Goal: Task Accomplishment & Management: Manage account settings

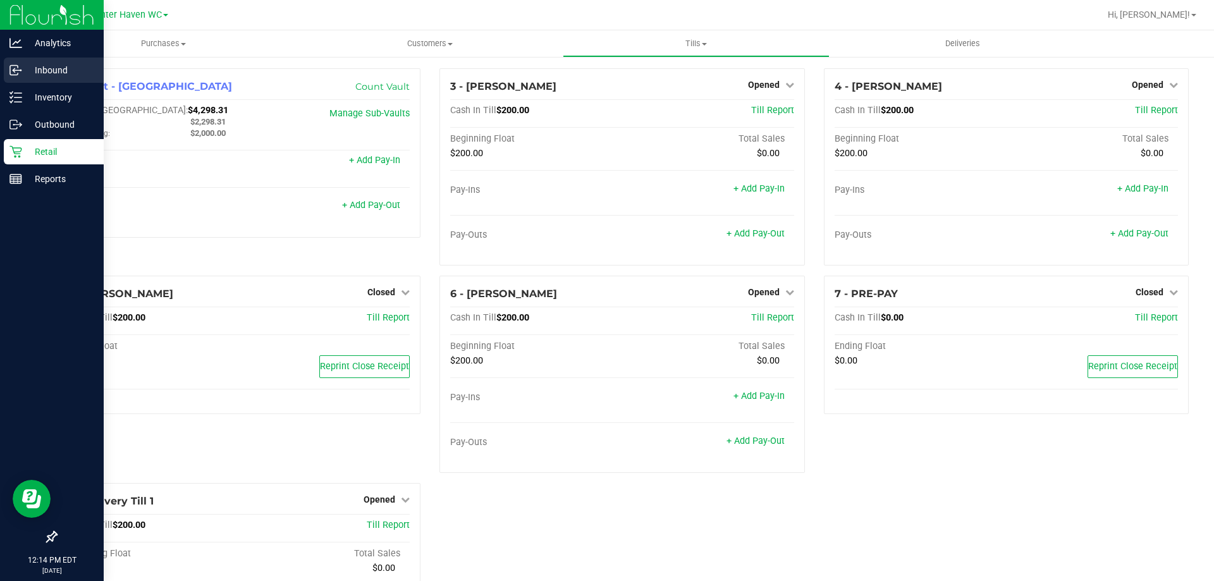
click at [22, 68] on p "Inbound" at bounding box center [60, 70] width 76 height 15
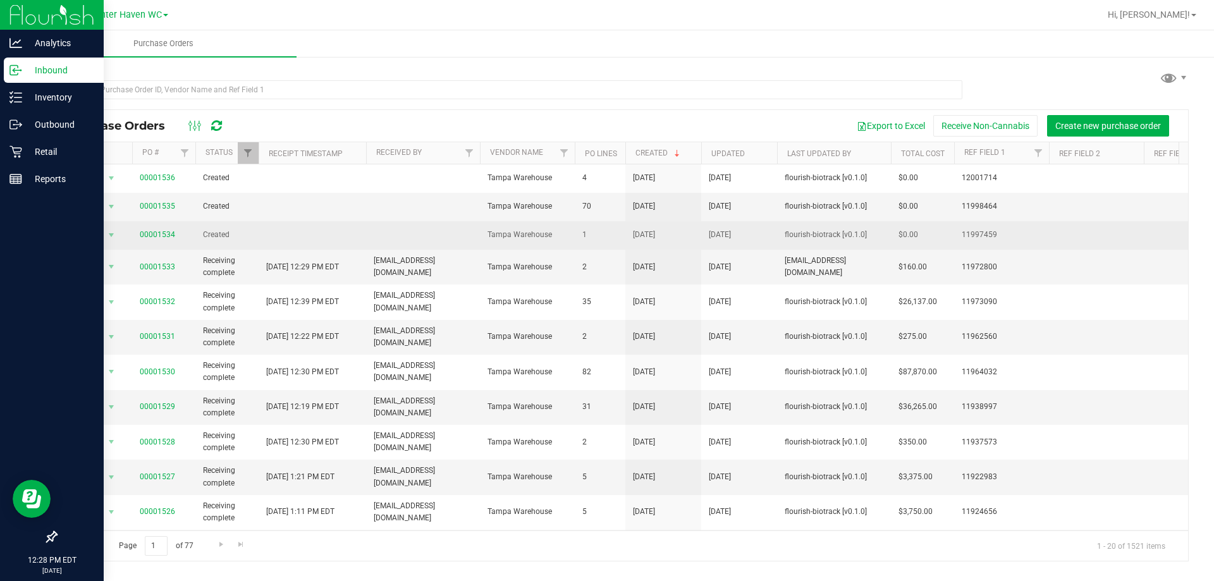
click at [161, 230] on span "00001534" at bounding box center [157, 235] width 35 height 12
click at [159, 236] on link "00001534" at bounding box center [157, 234] width 35 height 9
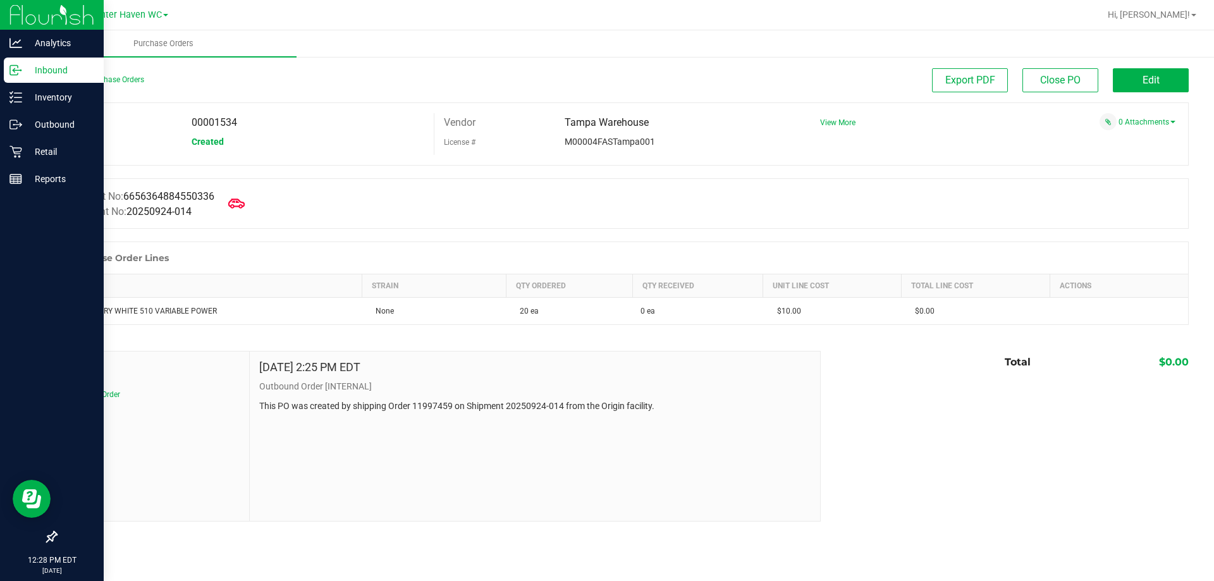
click at [250, 201] on span at bounding box center [237, 204] width 28 height 28
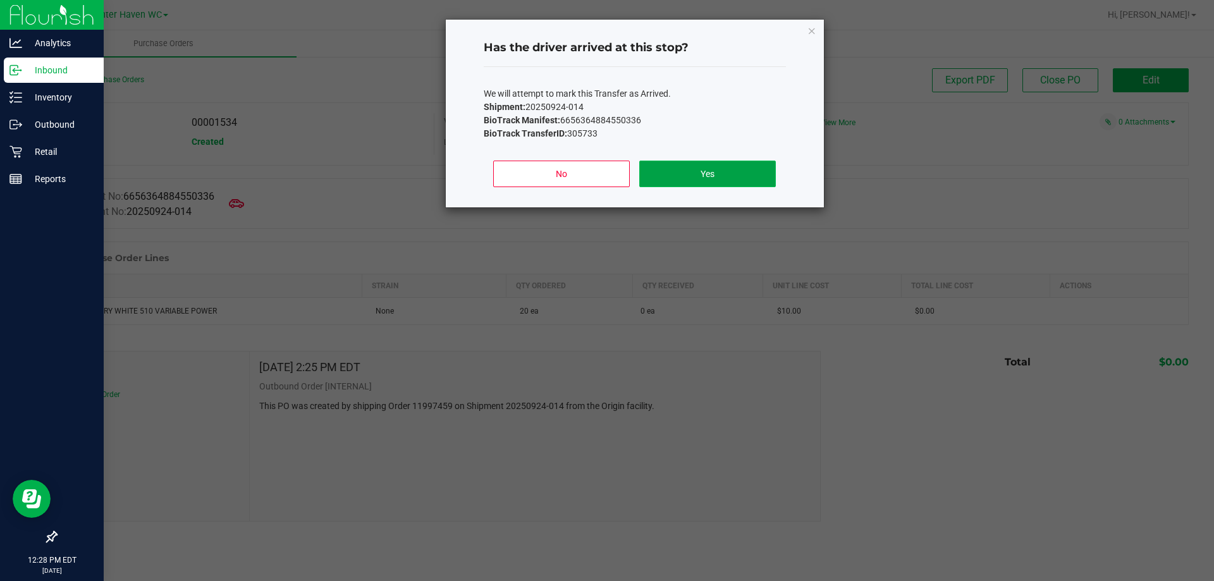
click at [746, 178] on button "Yes" at bounding box center [707, 174] width 136 height 27
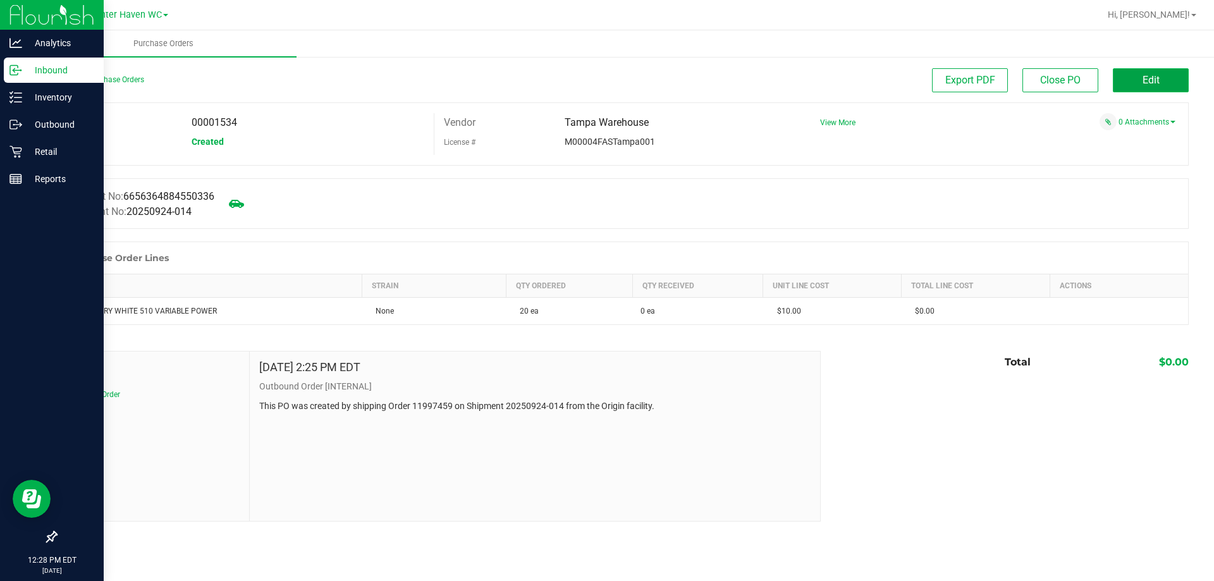
click at [1161, 83] on button "Edit" at bounding box center [1151, 80] width 76 height 24
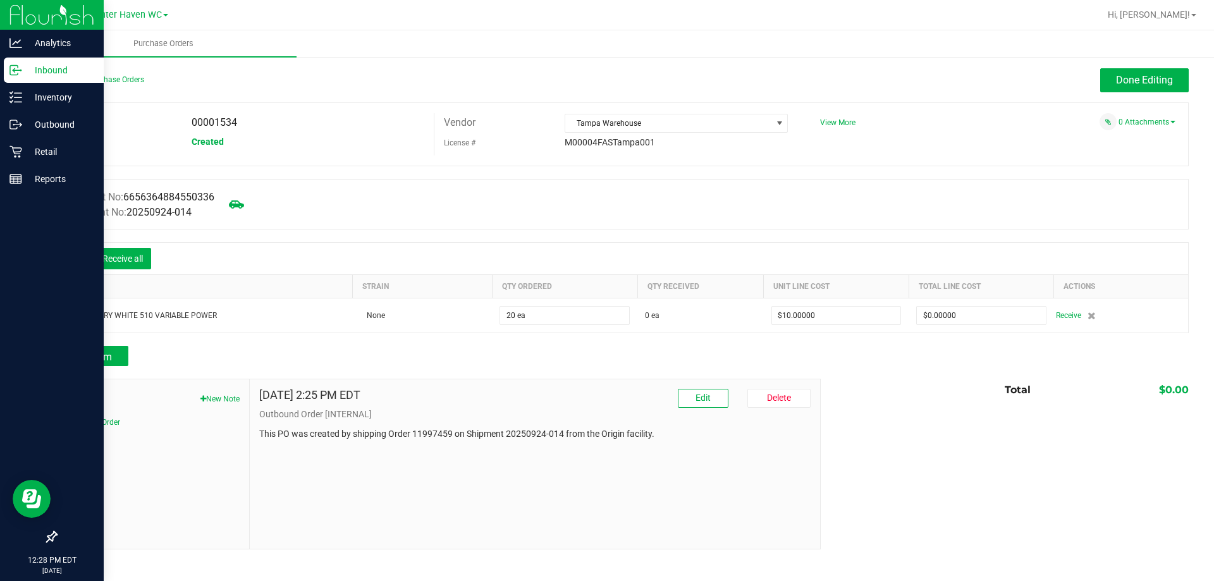
click at [82, 255] on div at bounding box center [75, 258] width 25 height 13
click at [78, 255] on icon at bounding box center [75, 260] width 13 height 13
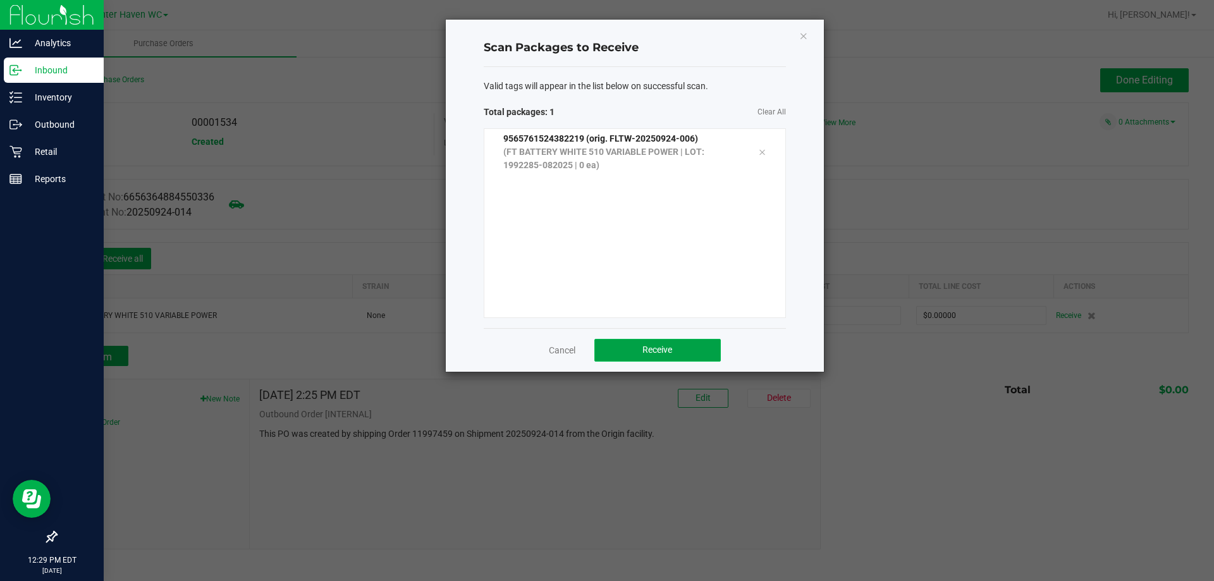
click at [677, 352] on button "Receive" at bounding box center [658, 350] width 126 height 23
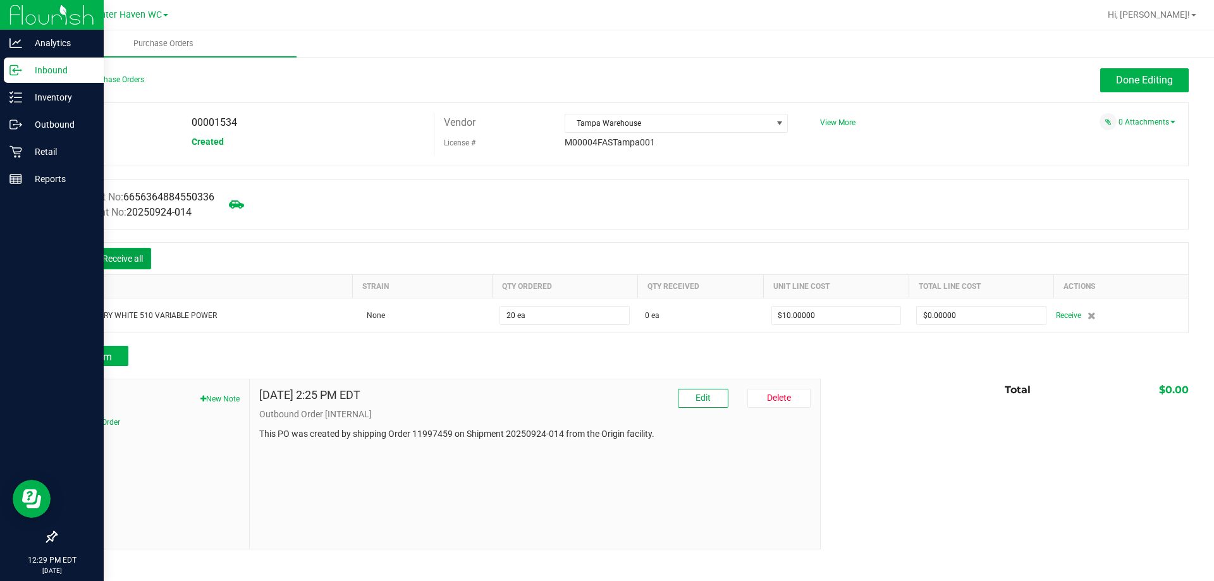
click at [114, 257] on button "Receive all" at bounding box center [122, 259] width 57 height 22
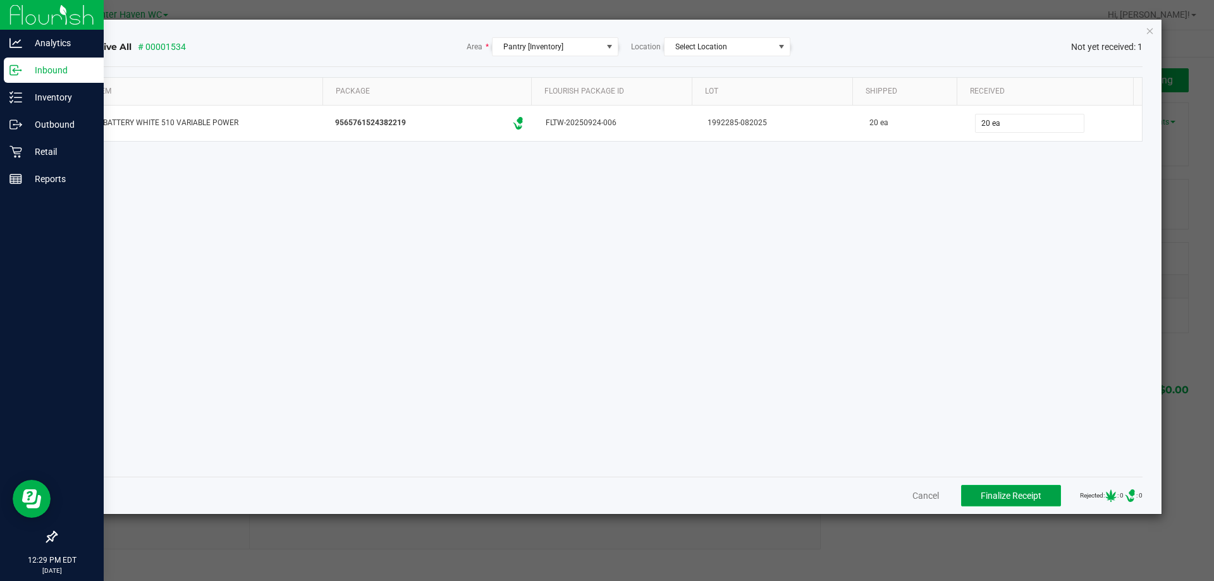
click at [1030, 492] on span "Finalize Receipt" at bounding box center [1011, 496] width 61 height 10
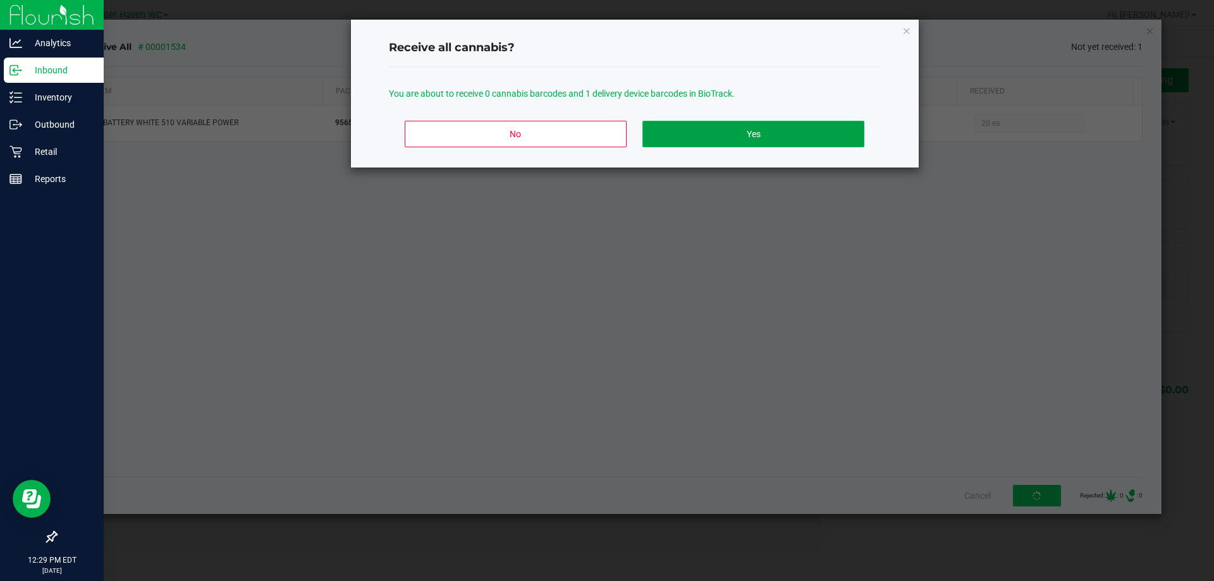
click at [757, 132] on button "Yes" at bounding box center [753, 134] width 221 height 27
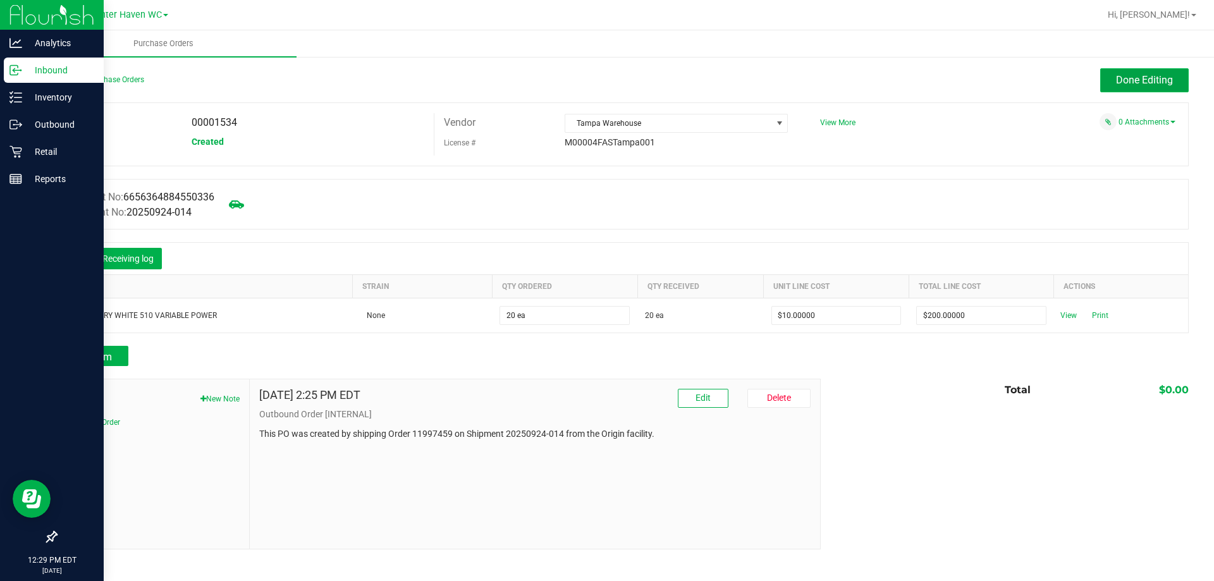
click at [1154, 74] on span "Done Editing" at bounding box center [1144, 80] width 57 height 12
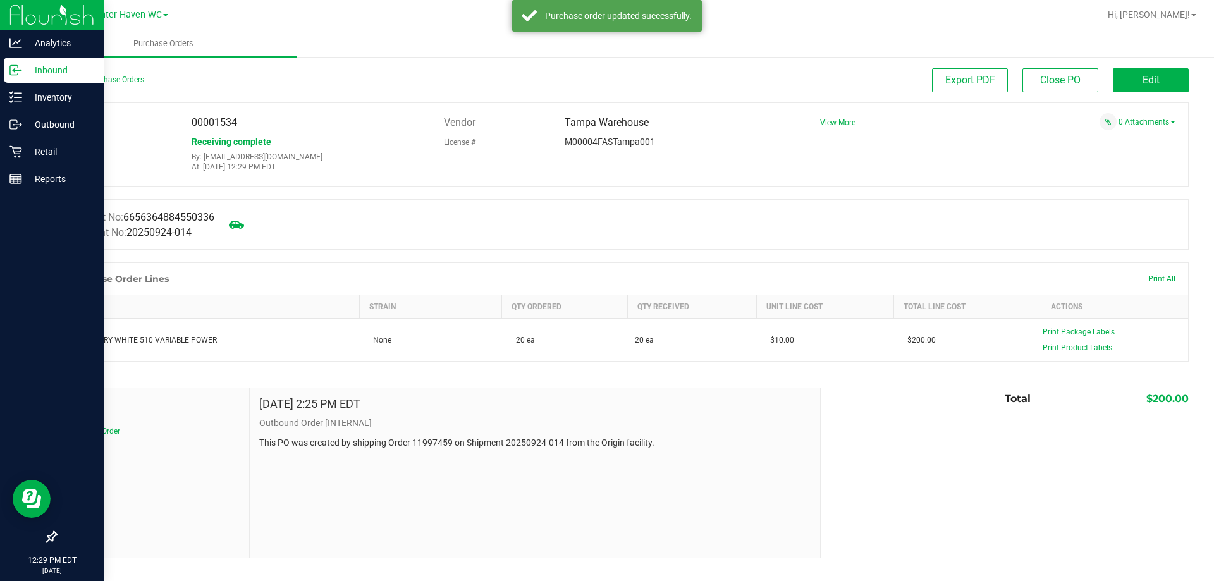
click at [123, 77] on link "Back to Purchase Orders" at bounding box center [100, 79] width 89 height 9
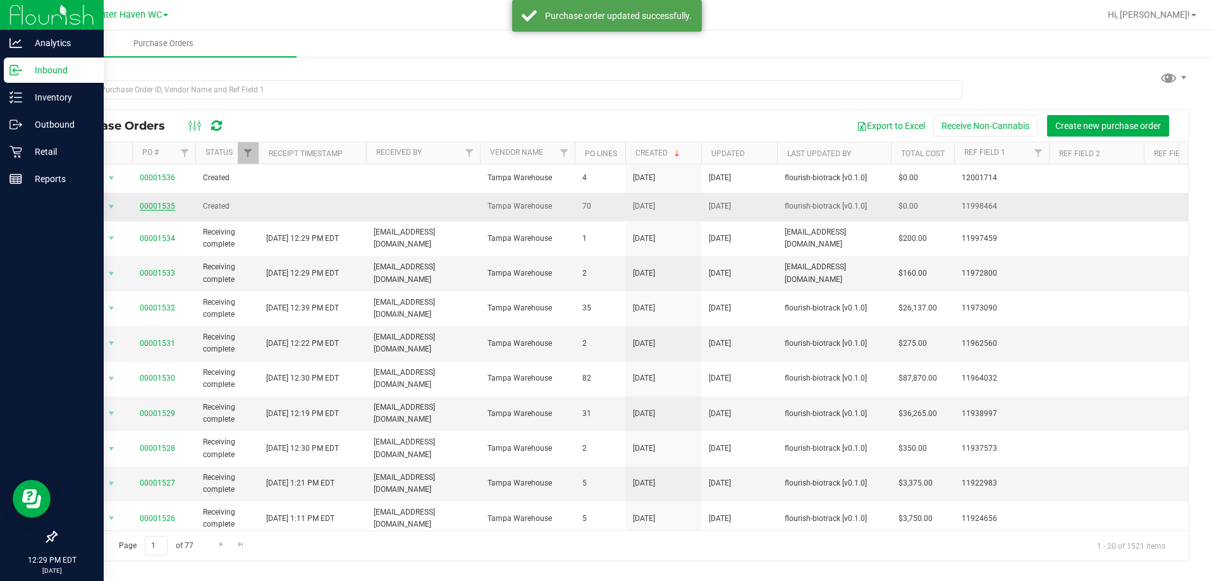
click at [159, 202] on link "00001535" at bounding box center [157, 206] width 35 height 9
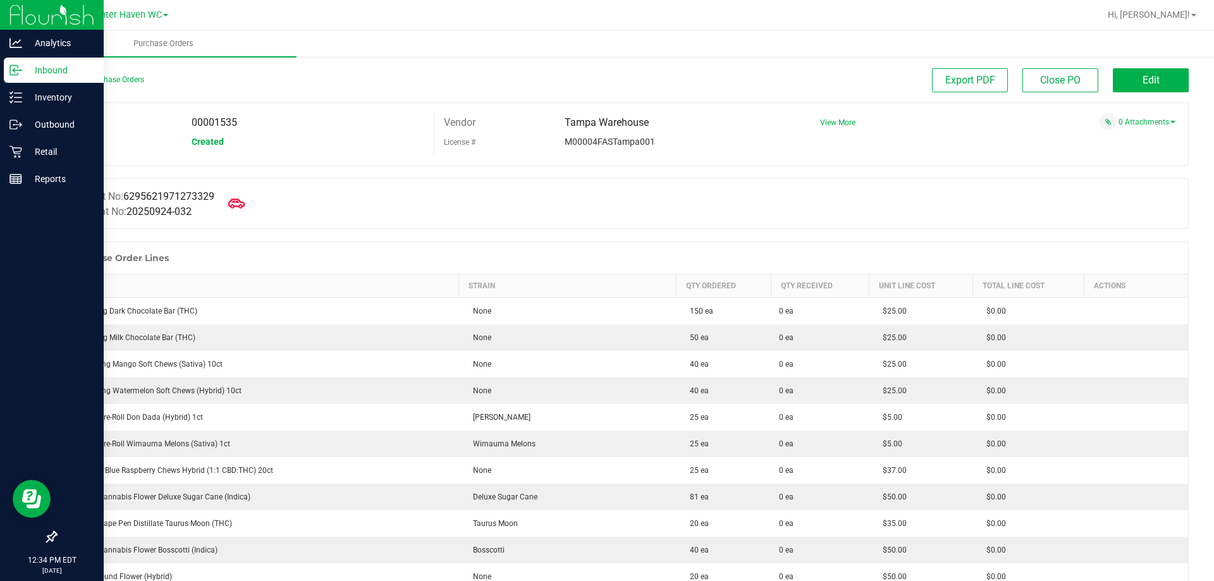
click at [234, 197] on icon at bounding box center [236, 203] width 16 height 16
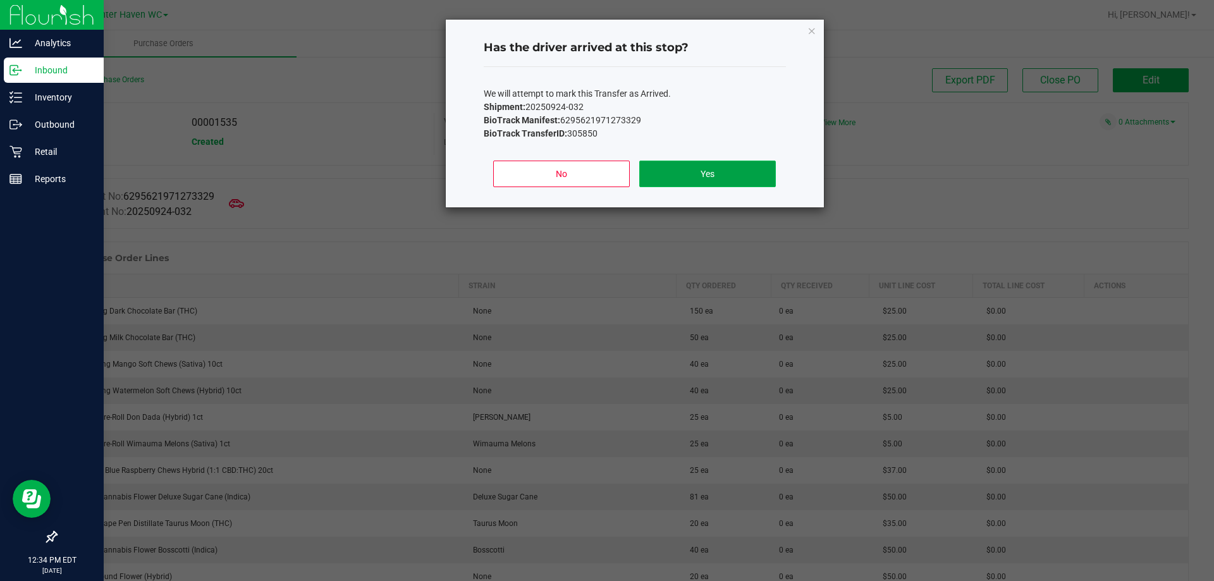
click at [722, 179] on button "Yes" at bounding box center [707, 174] width 136 height 27
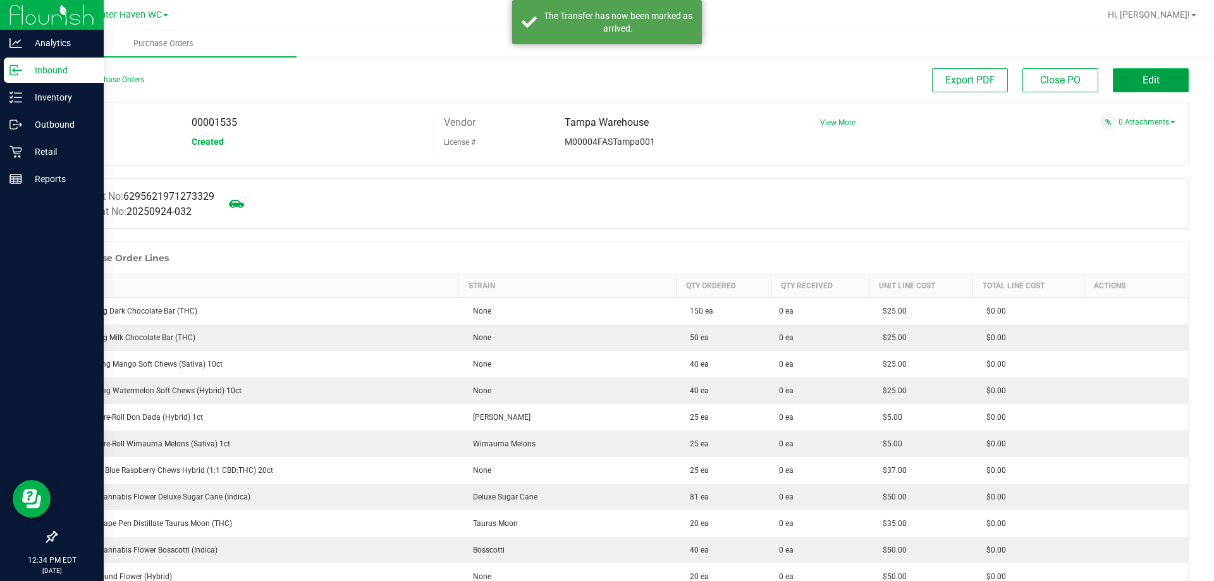
click at [1151, 83] on button "Edit" at bounding box center [1151, 80] width 76 height 24
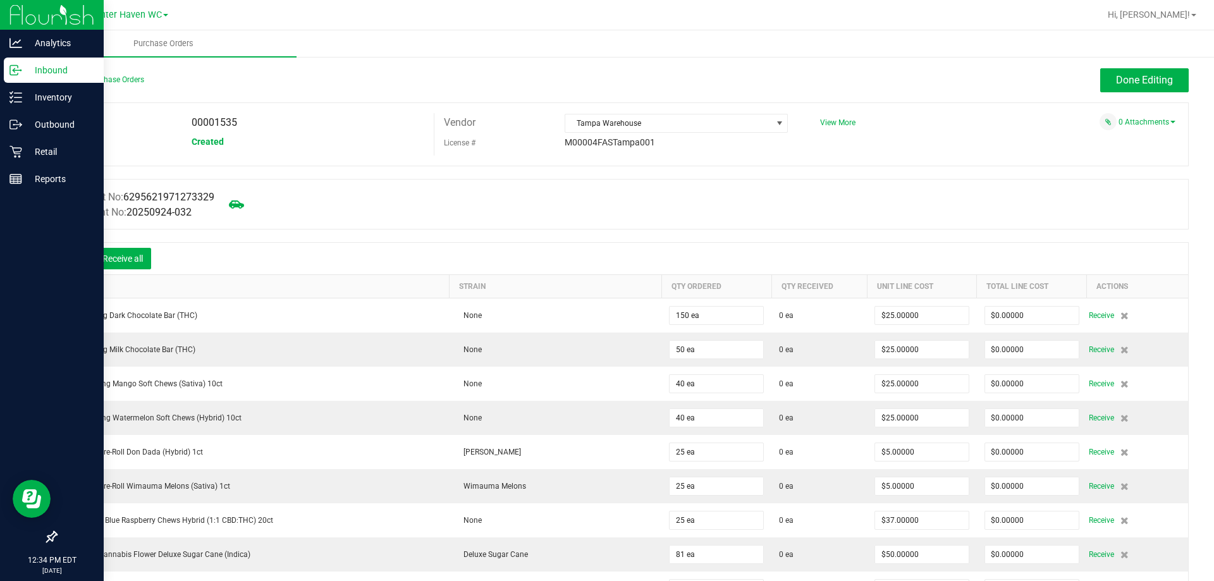
click at [77, 257] on icon at bounding box center [75, 260] width 13 height 13
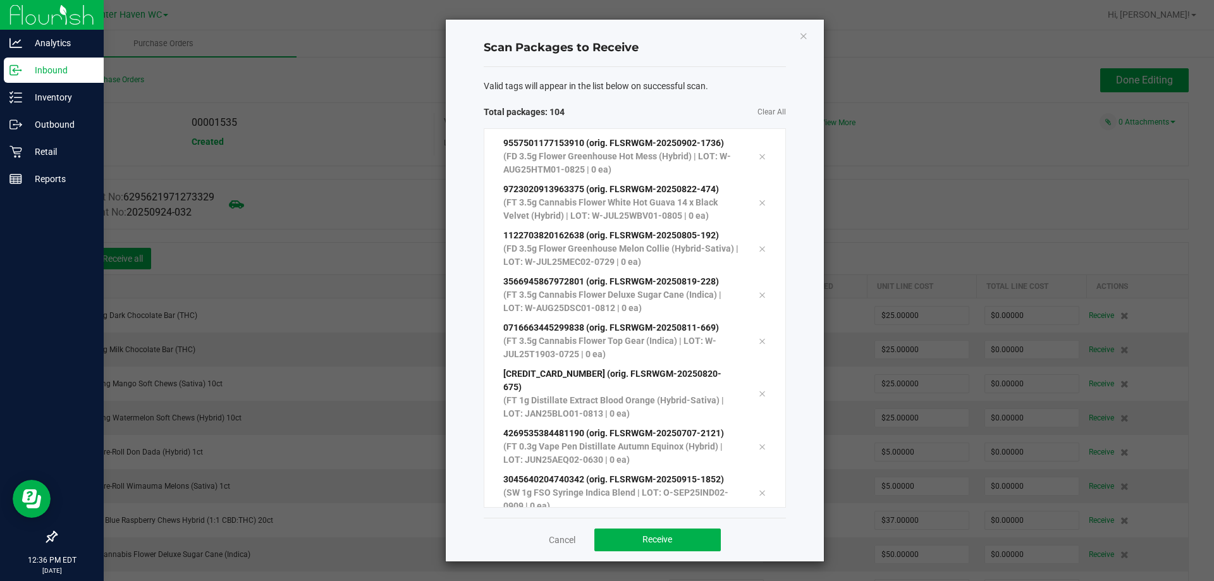
scroll to position [4422, 0]
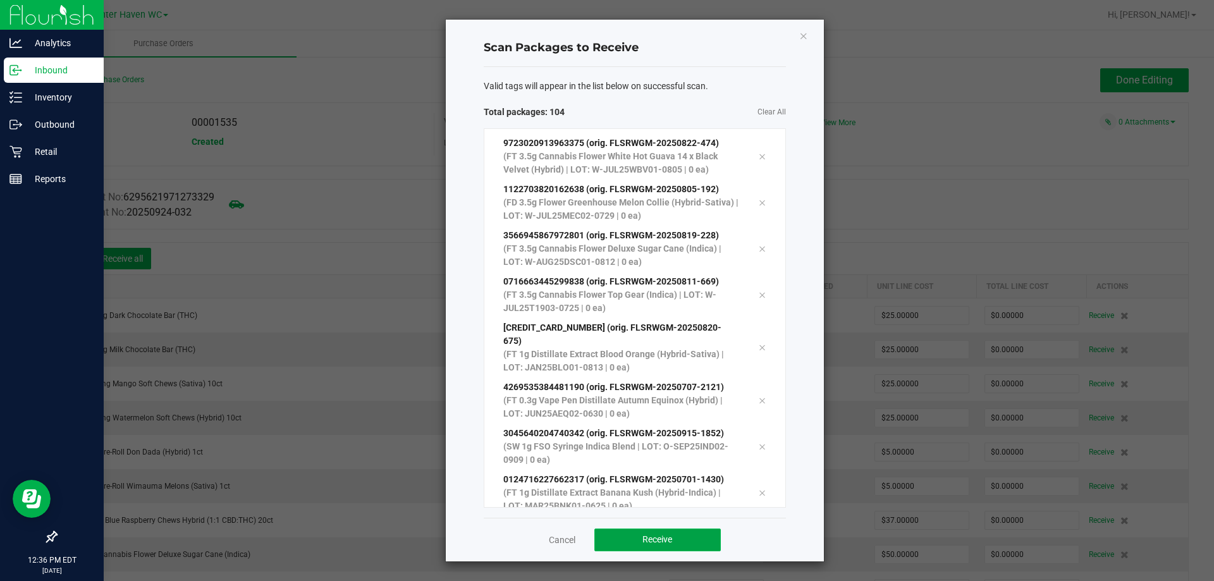
click at [661, 541] on span "Receive" at bounding box center [658, 539] width 30 height 10
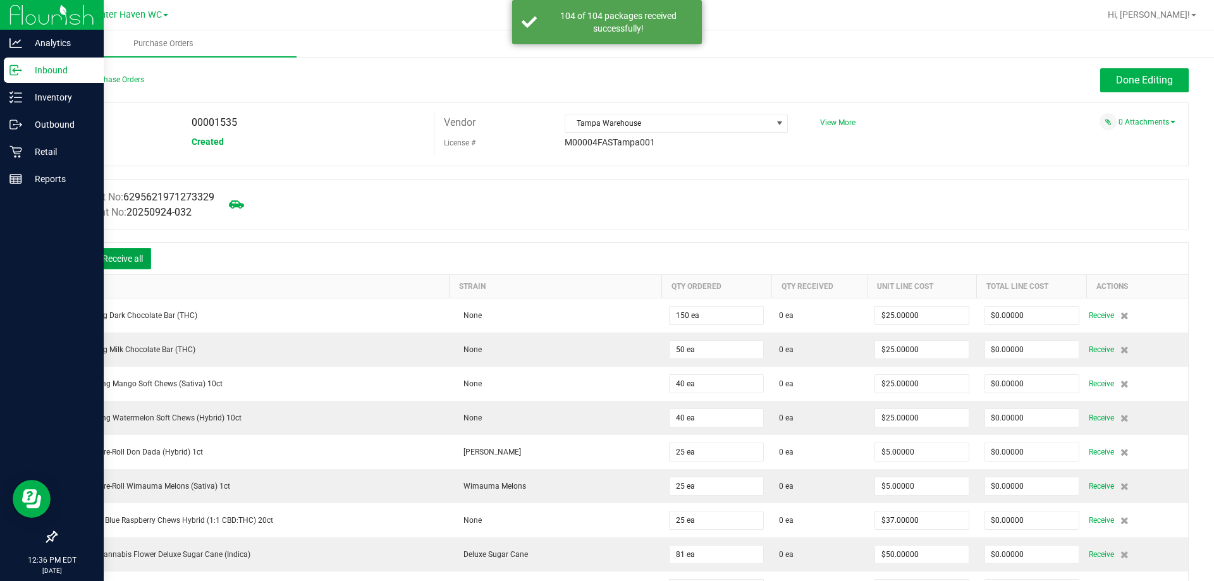
click at [134, 262] on button "Receive all" at bounding box center [122, 259] width 57 height 22
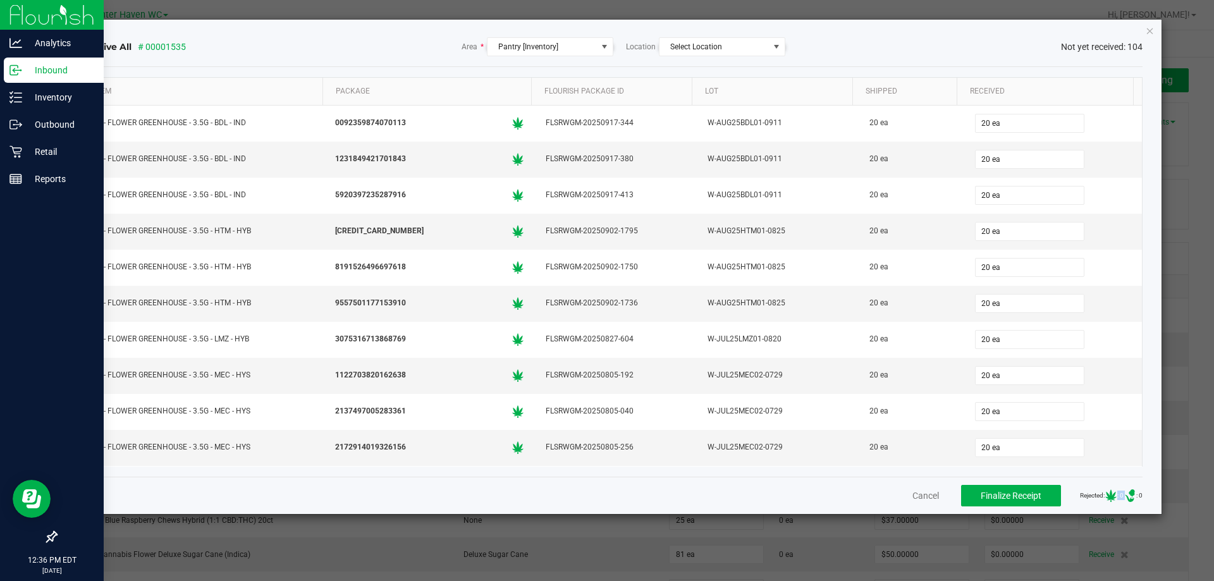
drag, startPoint x: 1124, startPoint y: 490, endPoint x: 1089, endPoint y: 491, distance: 35.4
click at [1089, 491] on span "Rejected: : 0 .st0{ } : 0" at bounding box center [1111, 496] width 63 height 13
click at [1008, 498] on span "Finalize Receipt" at bounding box center [1011, 496] width 61 height 10
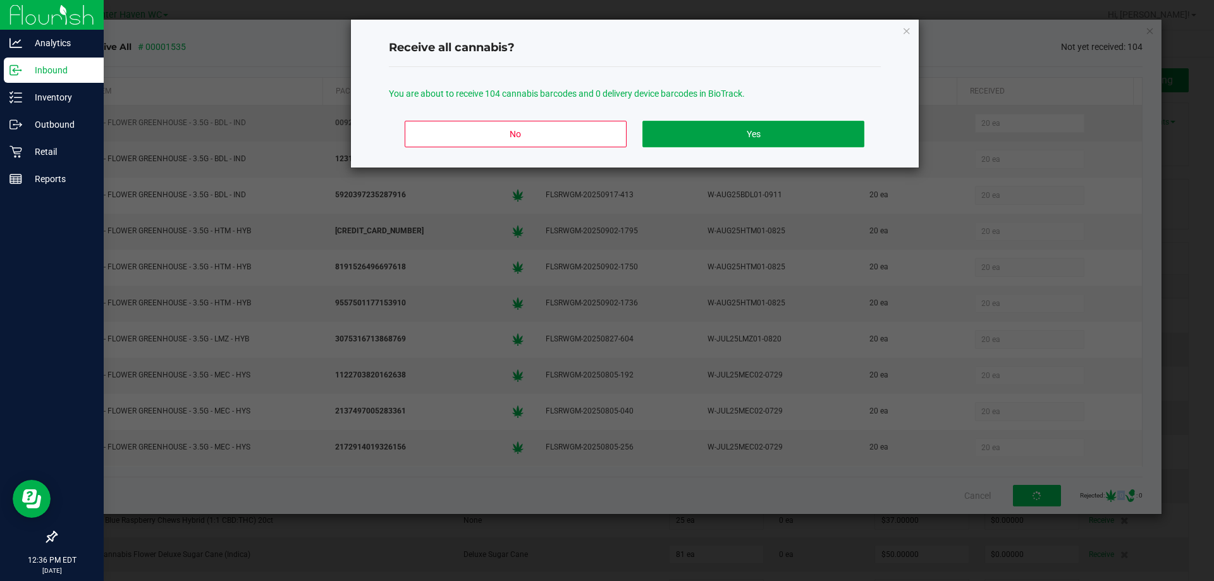
click at [731, 132] on button "Yes" at bounding box center [753, 134] width 221 height 27
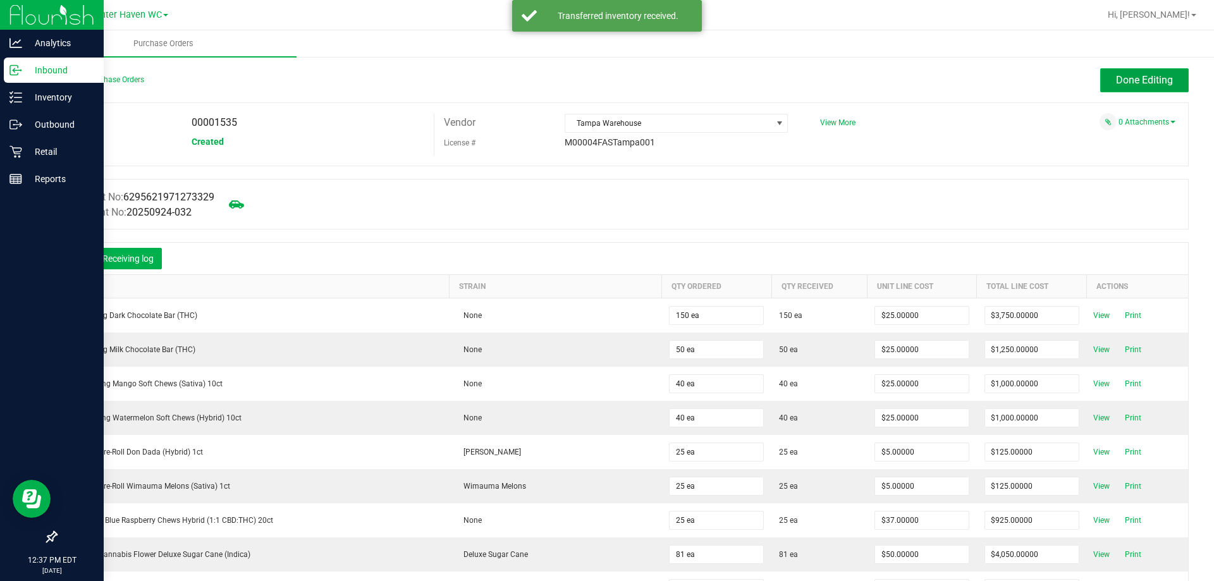
click at [1116, 83] on span "Done Editing" at bounding box center [1144, 80] width 57 height 12
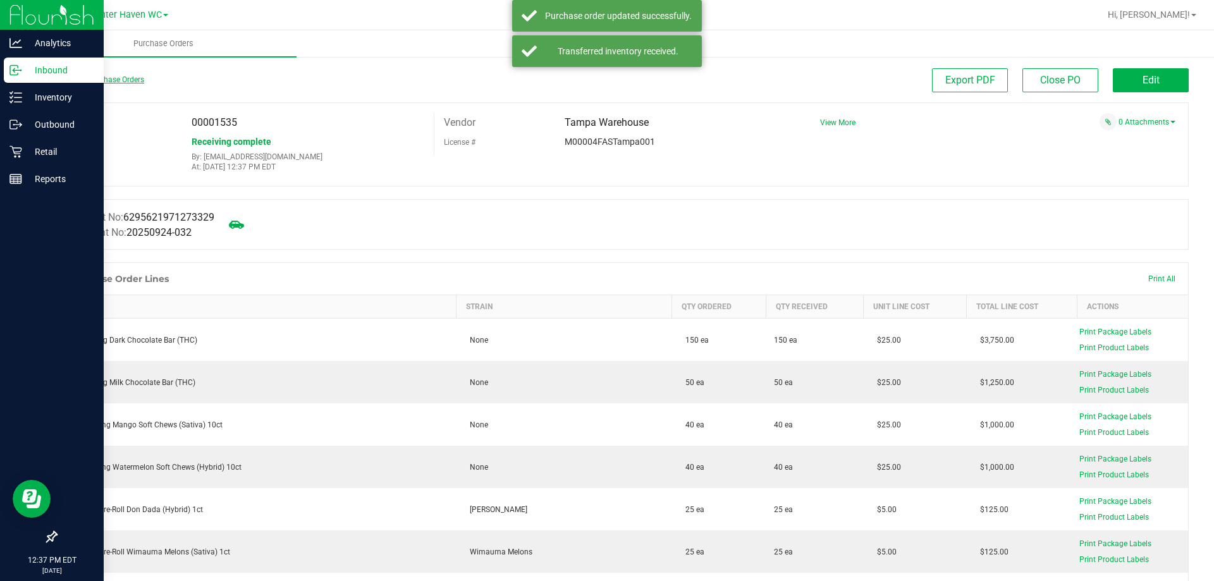
click at [133, 80] on link "Back to Purchase Orders" at bounding box center [100, 79] width 89 height 9
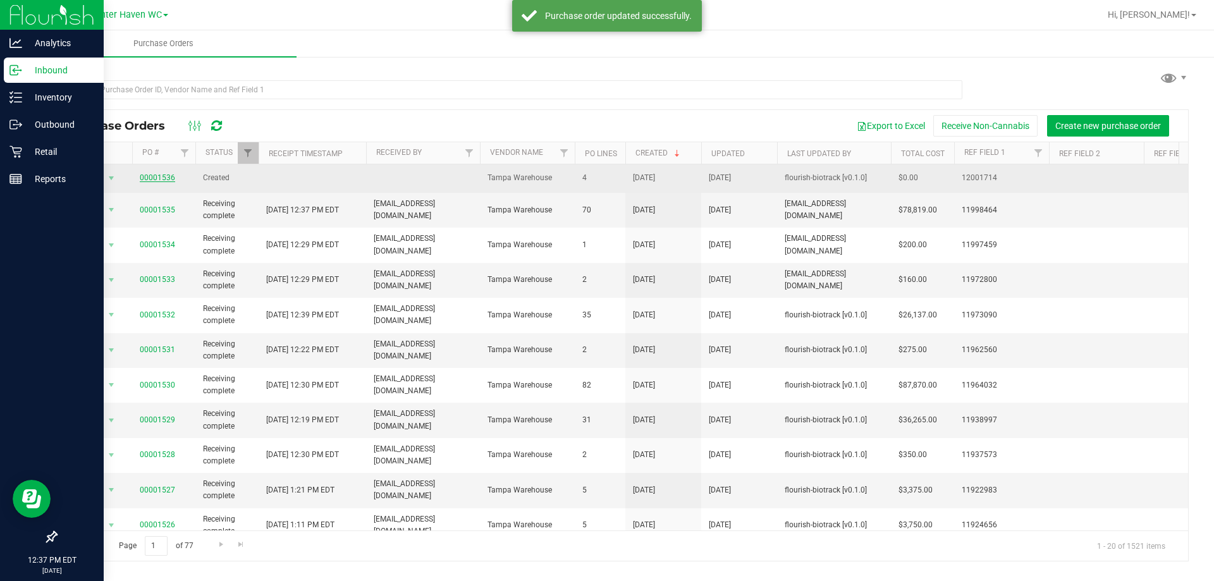
click at [149, 178] on link "00001536" at bounding box center [157, 177] width 35 height 9
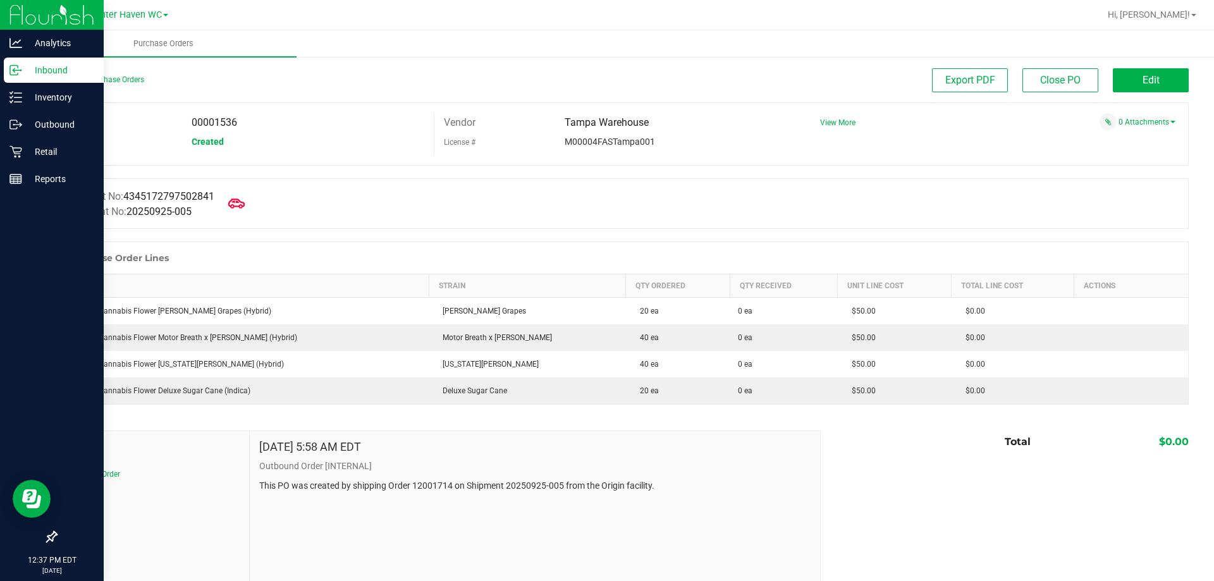
click at [241, 206] on icon at bounding box center [236, 203] width 16 height 16
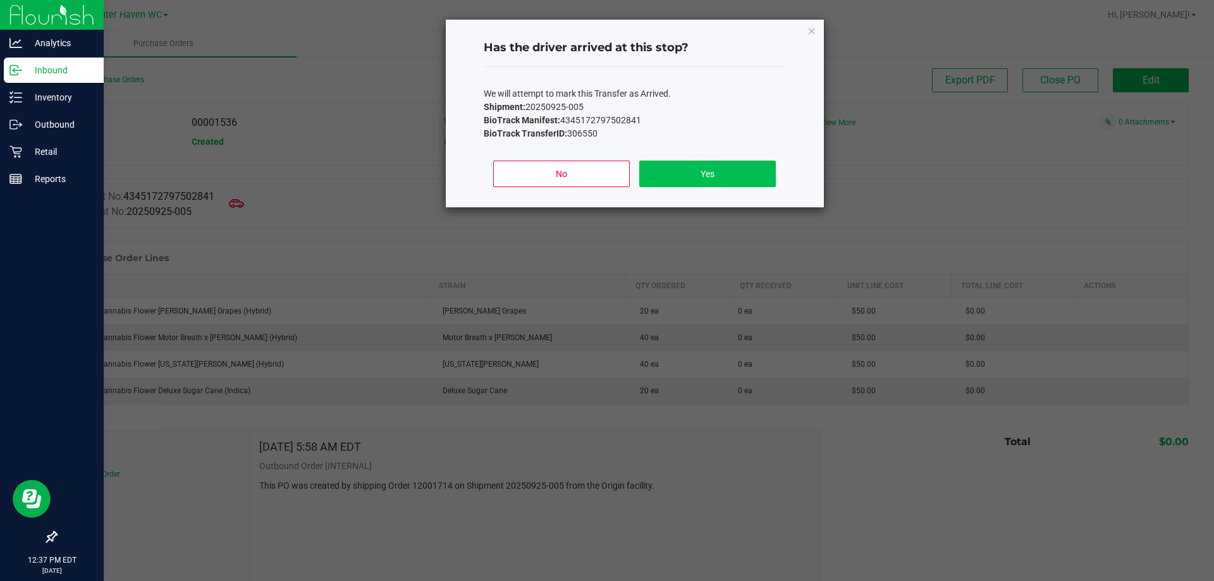
drag, startPoint x: 700, startPoint y: 147, endPoint x: 702, endPoint y: 163, distance: 15.9
click at [702, 150] on div "We will attempt to mark this Transfer as Arrived. Shipment: 20250925-005 BioTra…" at bounding box center [635, 108] width 302 height 83
drag, startPoint x: 703, startPoint y: 172, endPoint x: 706, endPoint y: 183, distance: 11.8
click at [705, 172] on button "Yes" at bounding box center [707, 174] width 136 height 27
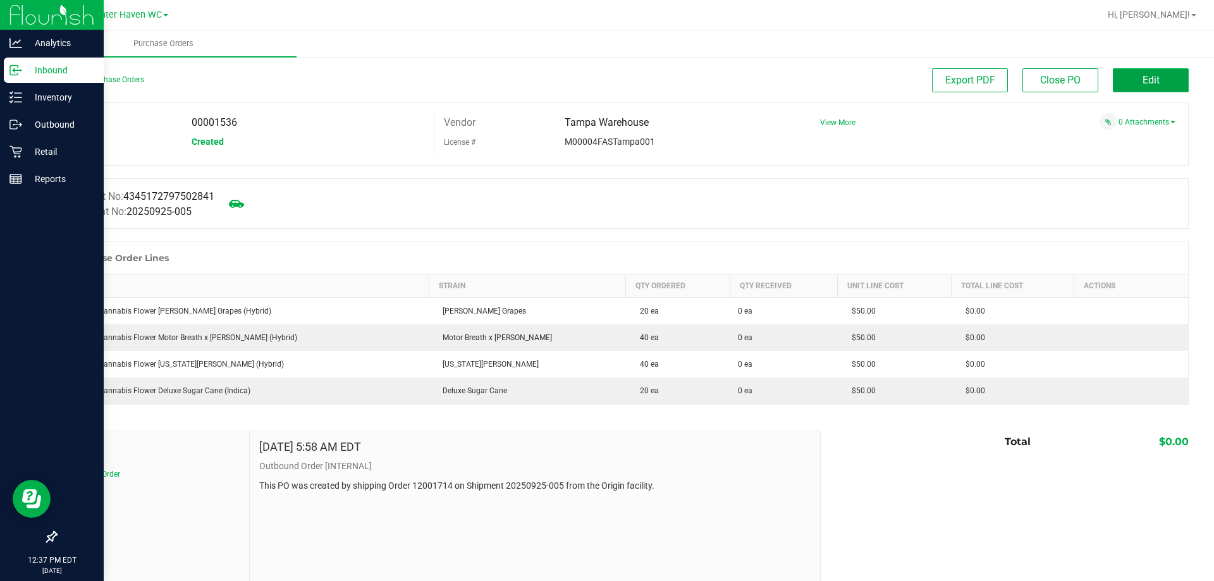
click at [1143, 81] on span "Edit" at bounding box center [1151, 80] width 17 height 12
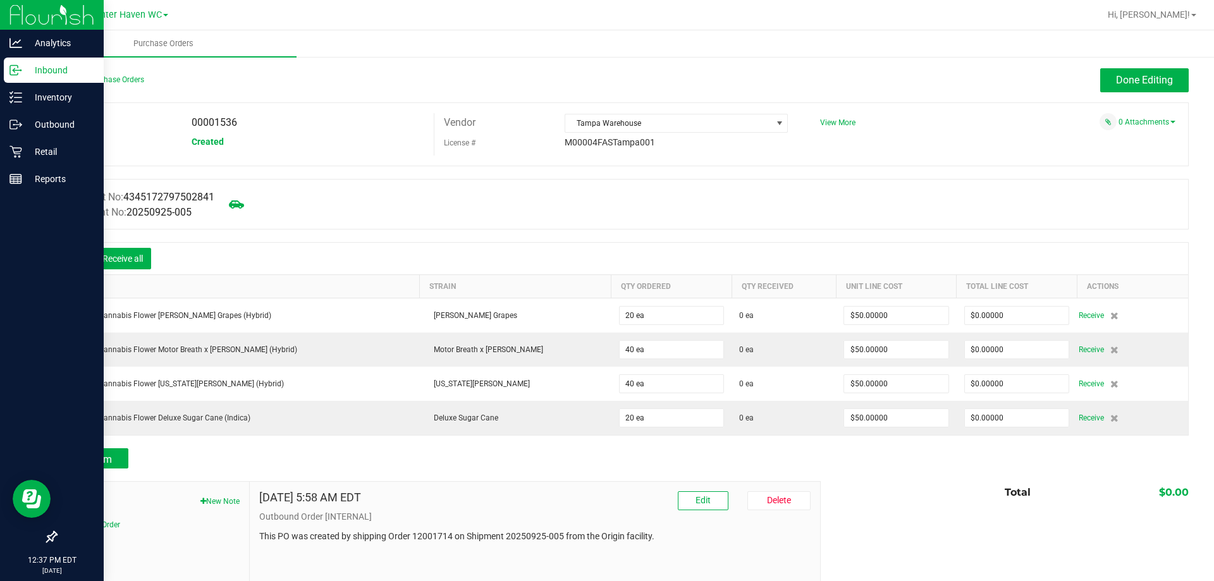
click at [73, 256] on icon at bounding box center [75, 260] width 13 height 13
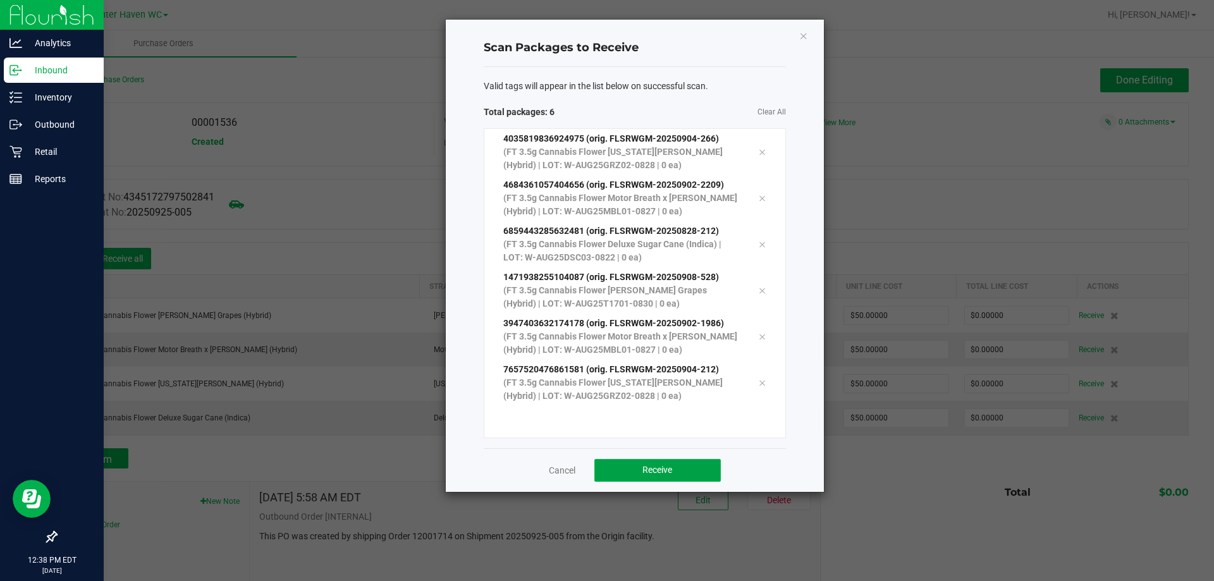
click at [648, 466] on span "Receive" at bounding box center [658, 470] width 30 height 10
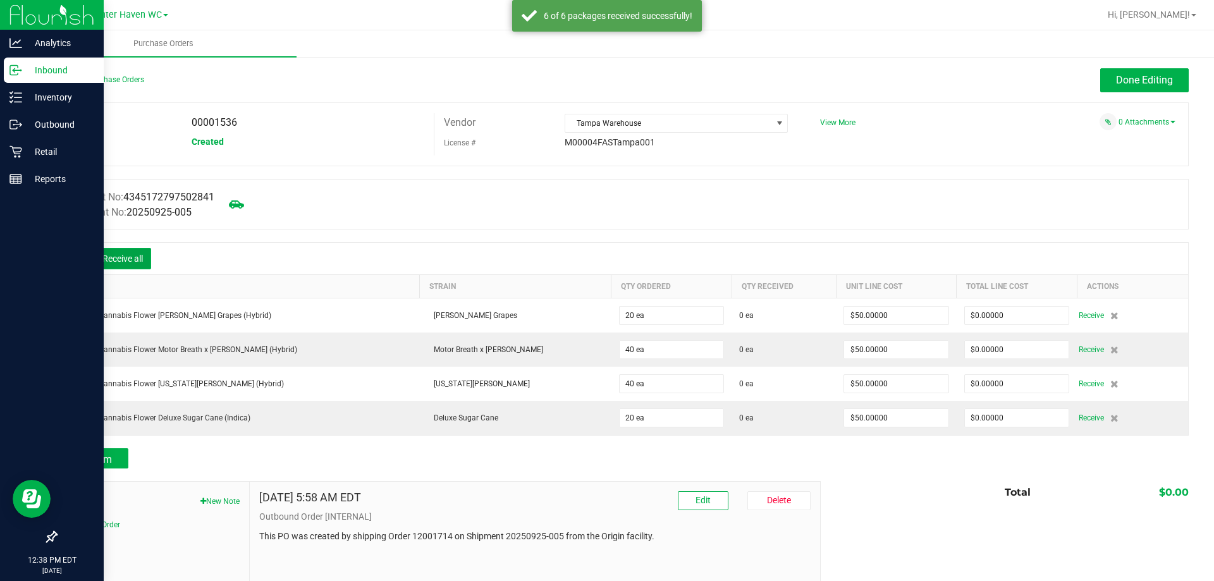
click at [109, 256] on button "Receive all" at bounding box center [122, 259] width 57 height 22
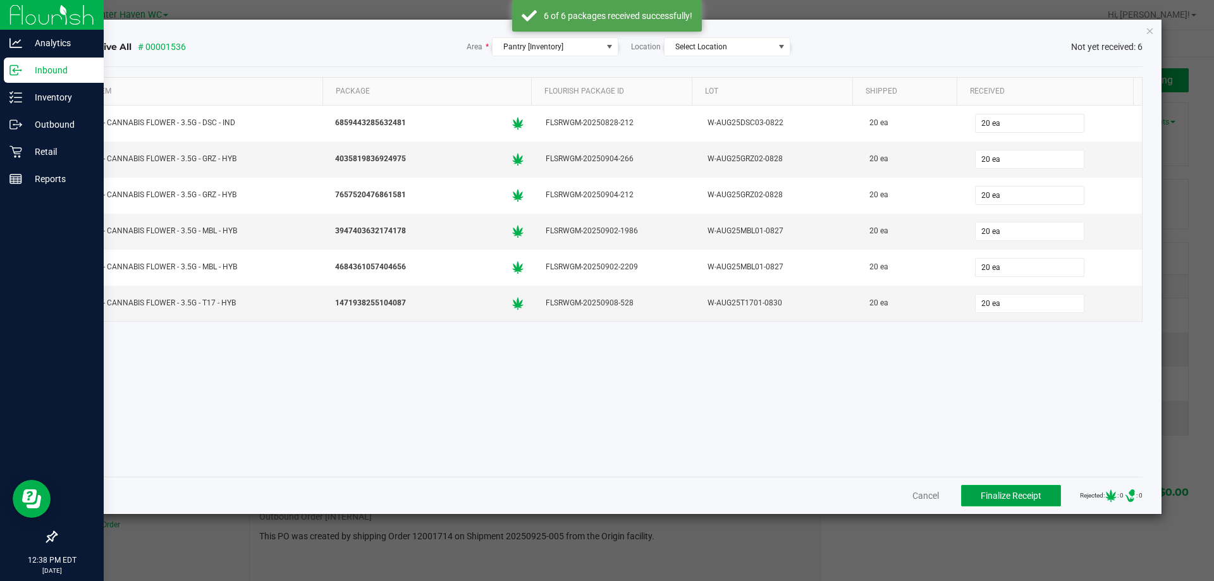
click at [1015, 500] on span "Finalize Receipt" at bounding box center [1011, 496] width 61 height 10
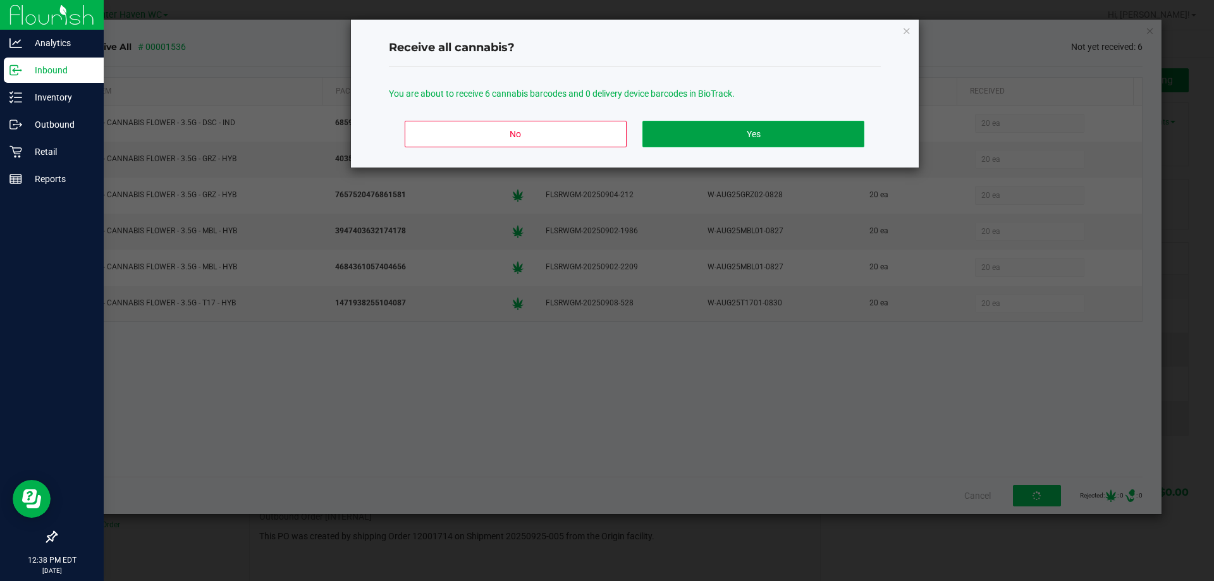
click at [714, 137] on button "Yes" at bounding box center [753, 134] width 221 height 27
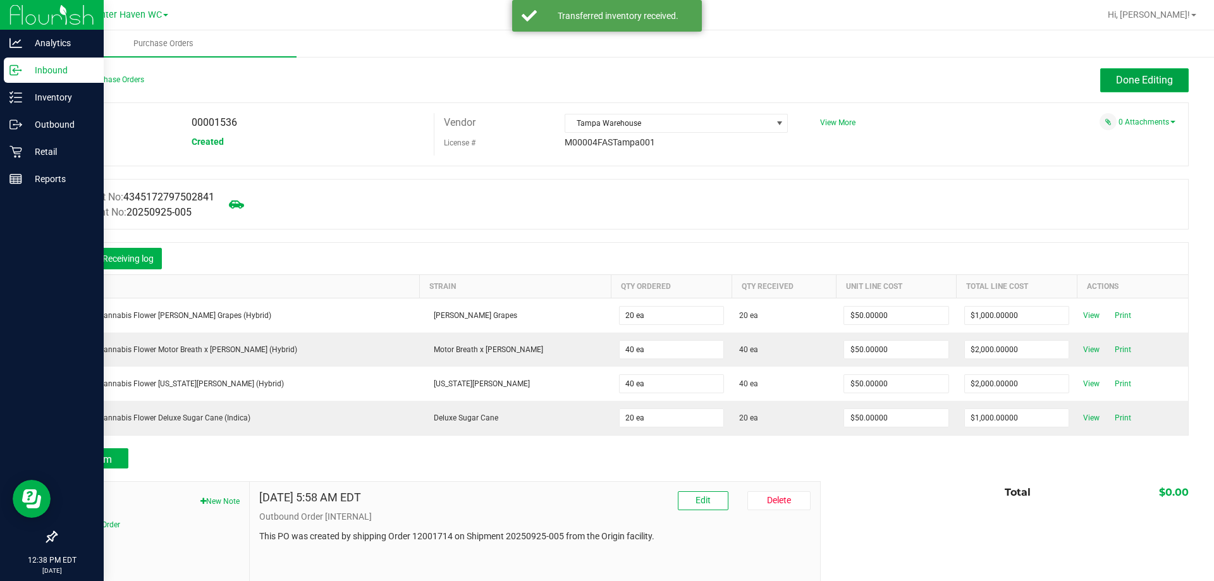
click at [1134, 82] on span "Done Editing" at bounding box center [1144, 80] width 57 height 12
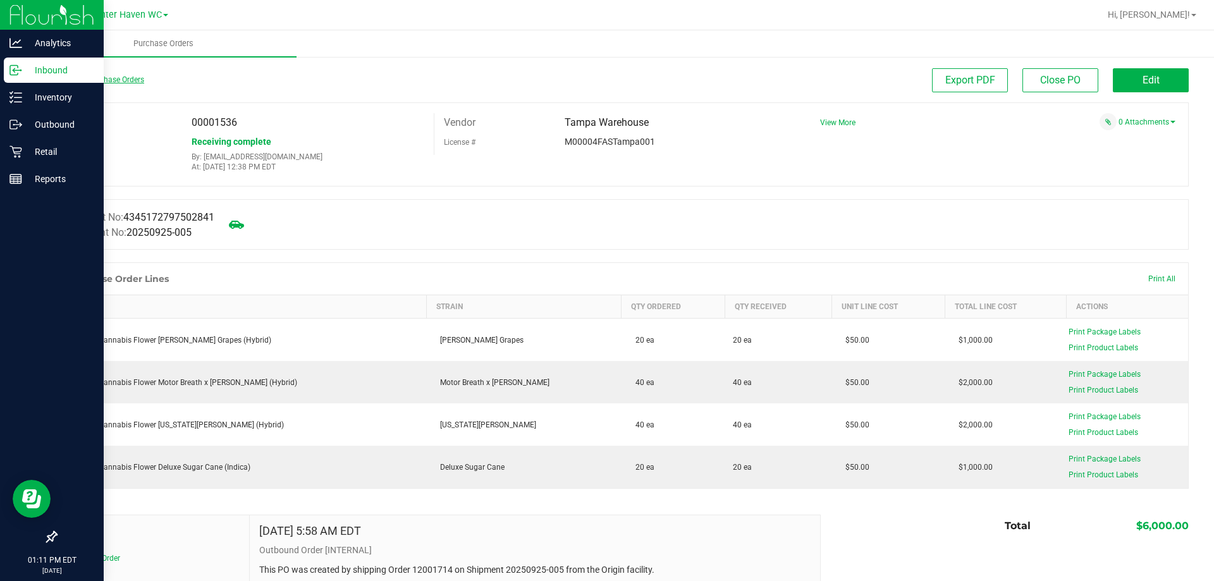
click at [85, 81] on link "Back to Purchase Orders" at bounding box center [100, 79] width 89 height 9
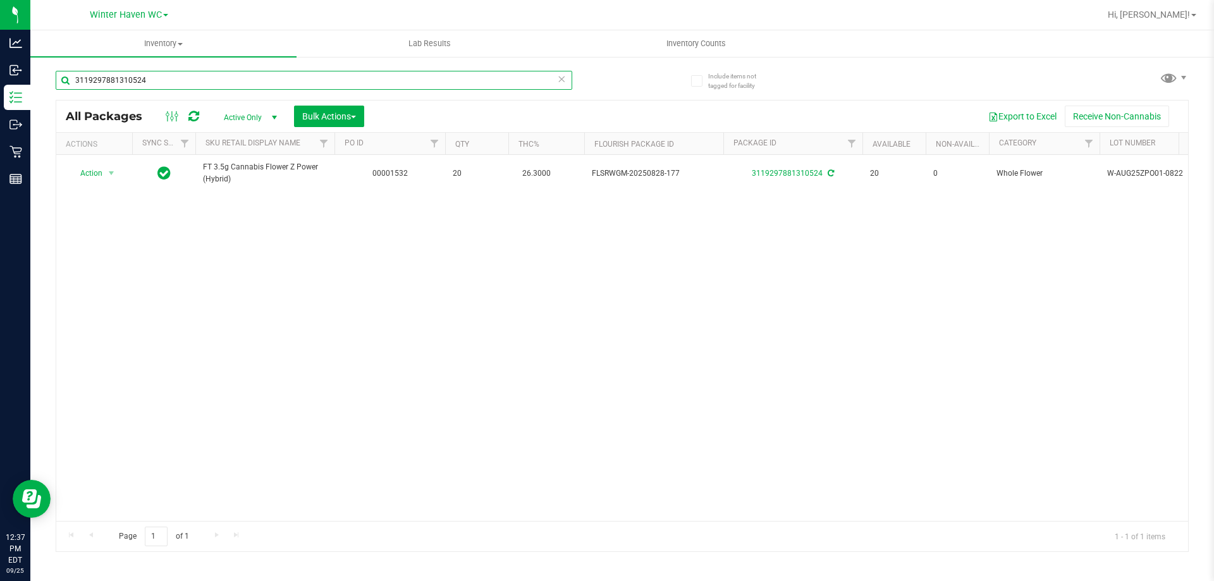
click at [213, 82] on input "3119297881310524" at bounding box center [314, 80] width 517 height 19
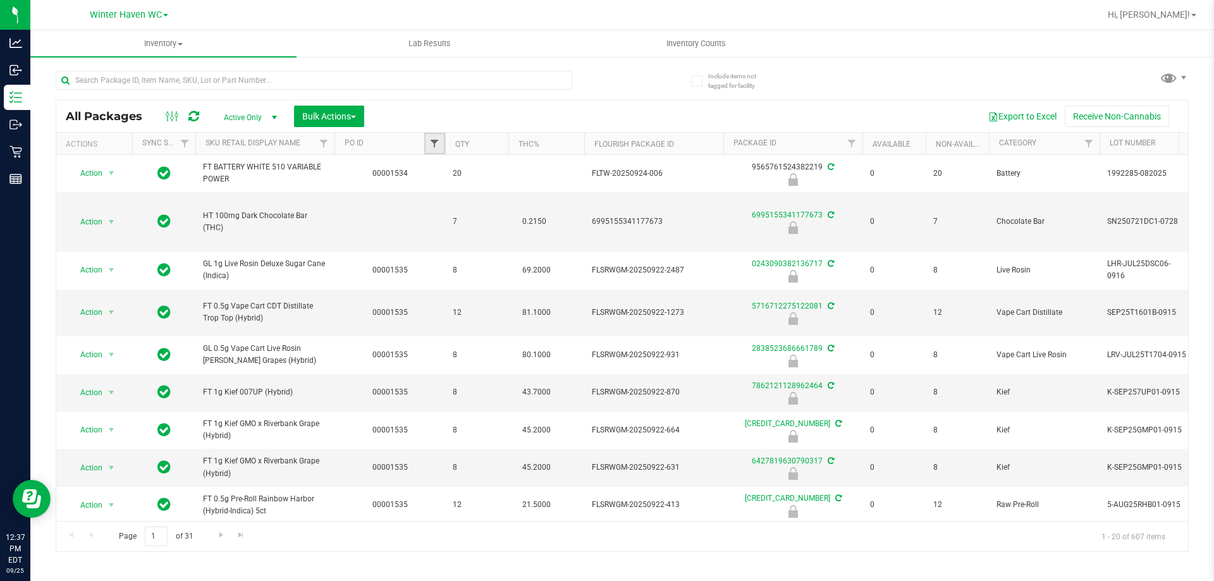
click at [429, 142] on span "Filter" at bounding box center [434, 144] width 10 height 10
click at [432, 191] on button "Filter" at bounding box center [462, 205] width 61 height 28
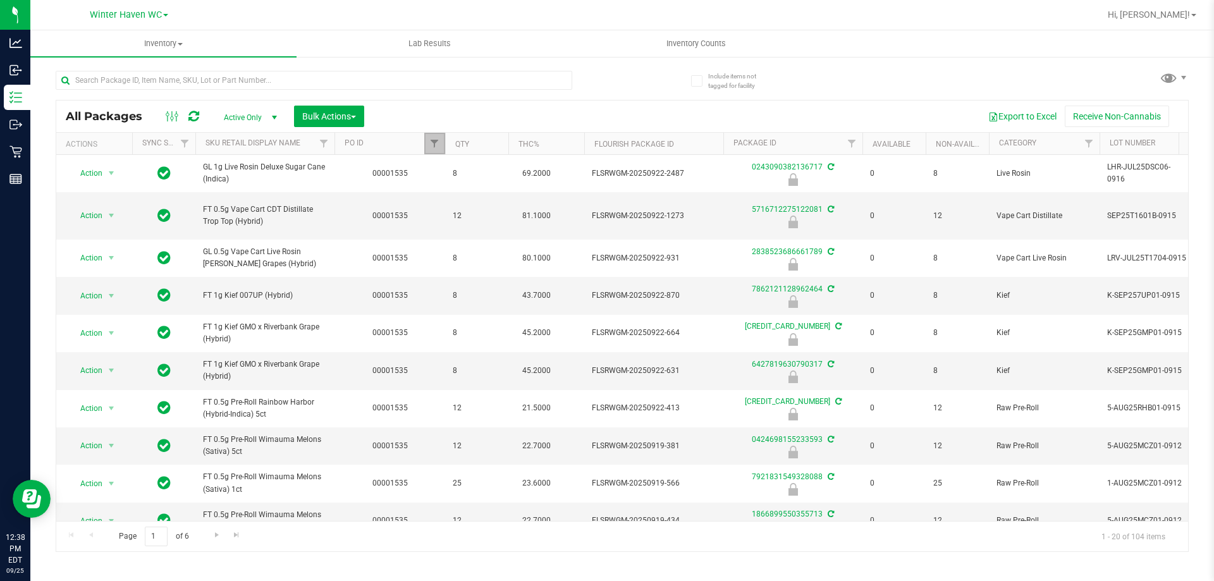
click at [435, 149] on link "Filter" at bounding box center [434, 144] width 21 height 22
click at [505, 171] on input "1535" at bounding box center [497, 171] width 130 height 19
type input "1536"
click at [432, 191] on button "Filter" at bounding box center [462, 205] width 61 height 28
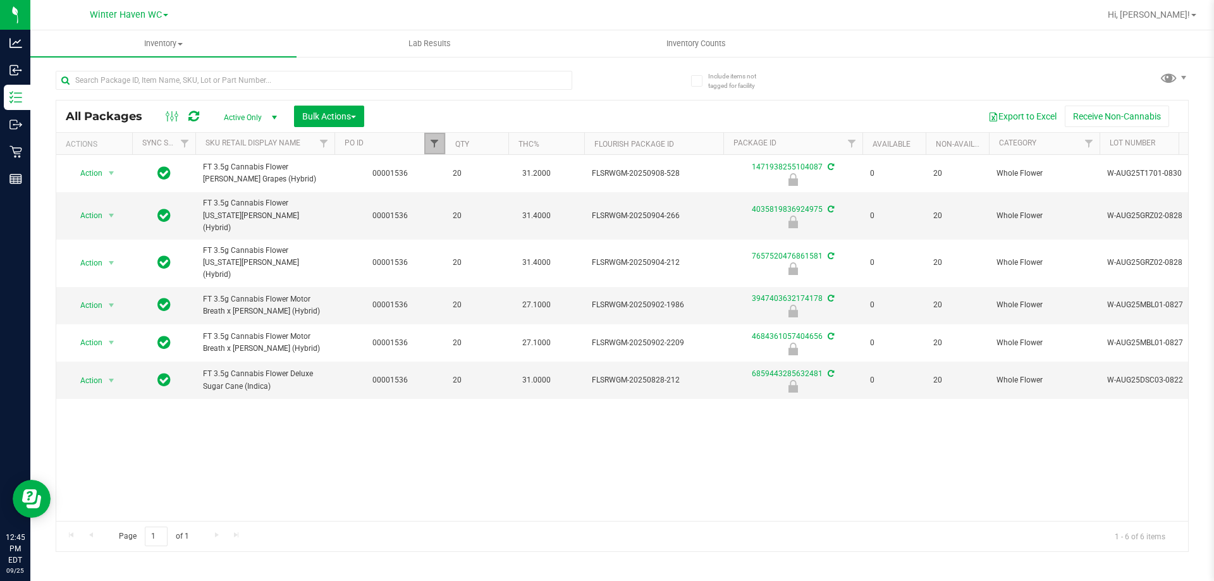
click at [433, 147] on span "Filter" at bounding box center [434, 144] width 10 height 10
click at [545, 209] on button "Clear" at bounding box center [532, 205] width 61 height 28
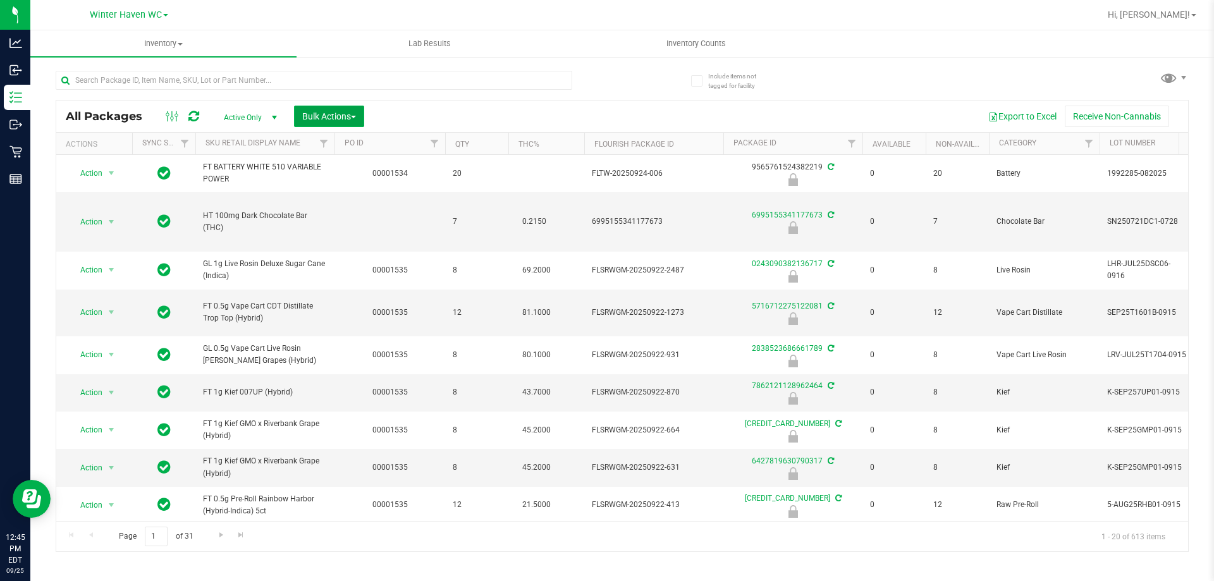
click at [336, 120] on span "Bulk Actions" at bounding box center [329, 116] width 54 height 10
click at [371, 238] on span "Lock/Unlock packages" at bounding box center [345, 238] width 87 height 10
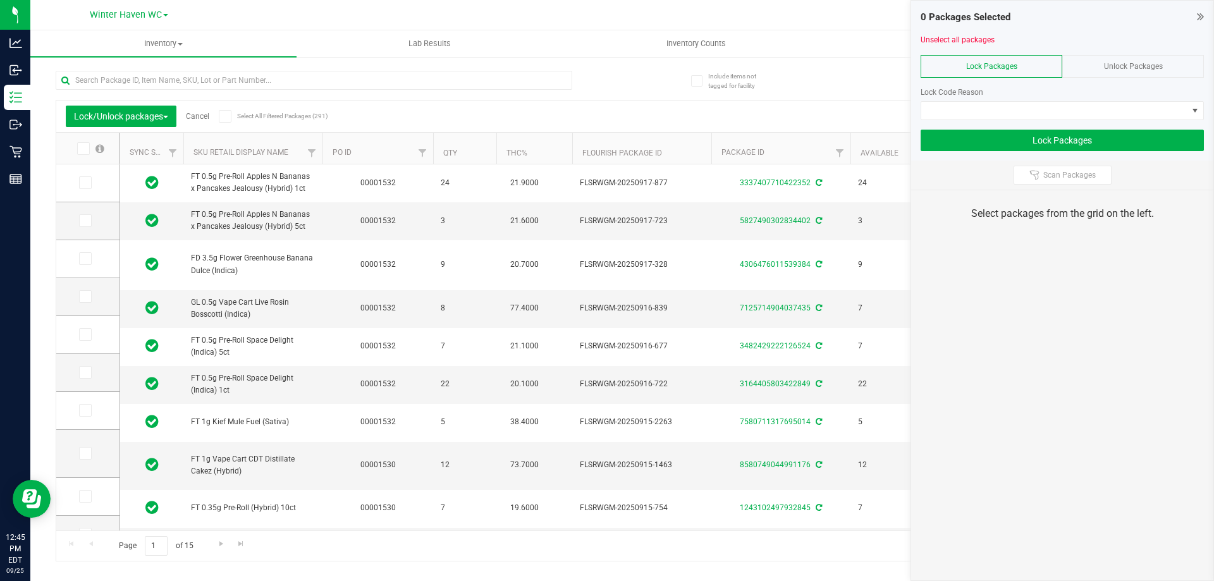
click at [1121, 62] on span "Unlock Packages" at bounding box center [1133, 66] width 59 height 9
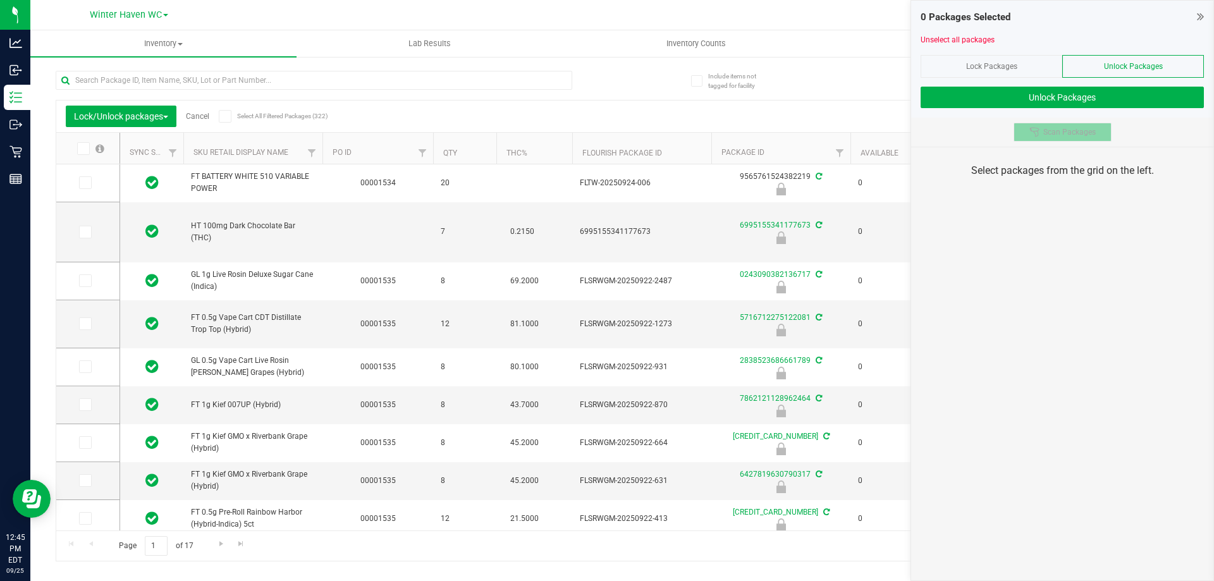
click at [1056, 133] on span "Scan Packages" at bounding box center [1070, 132] width 52 height 10
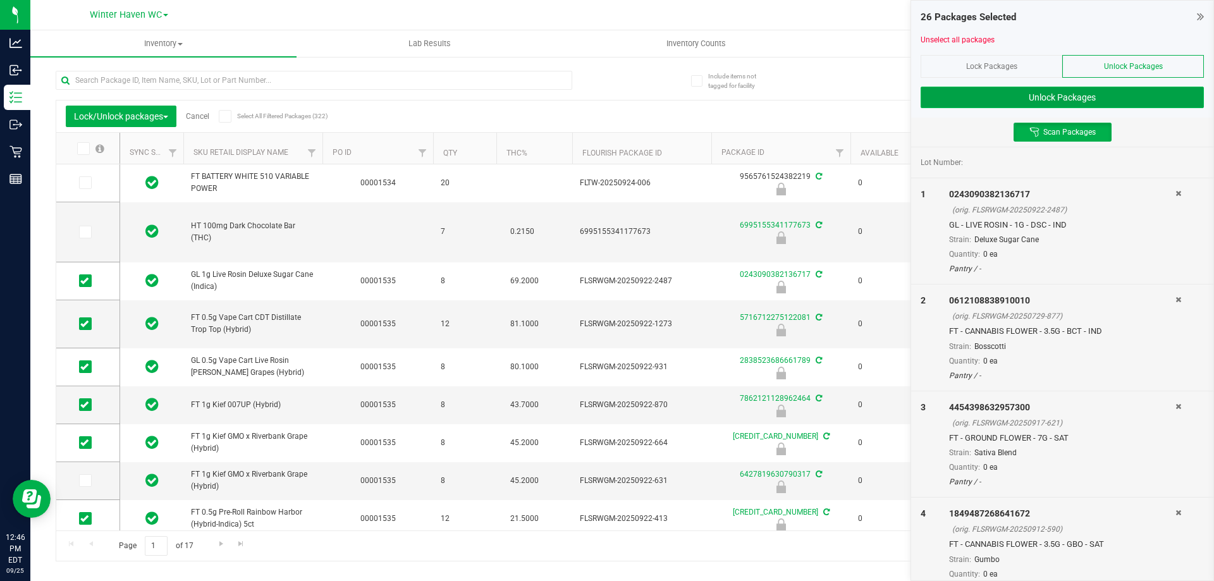
click at [954, 99] on button "Unlock Packages" at bounding box center [1062, 98] width 283 height 22
